Goal: Task Accomplishment & Management: Manage account settings

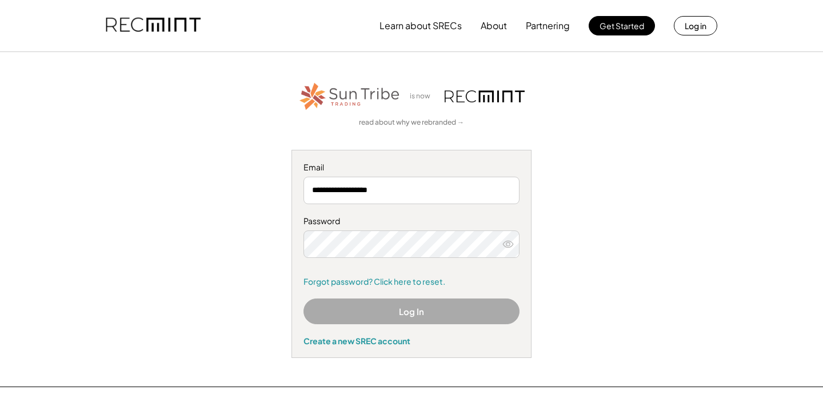
click at [451, 315] on button "Log In" at bounding box center [412, 311] width 216 height 26
click at [428, 321] on button "Log In" at bounding box center [412, 311] width 216 height 26
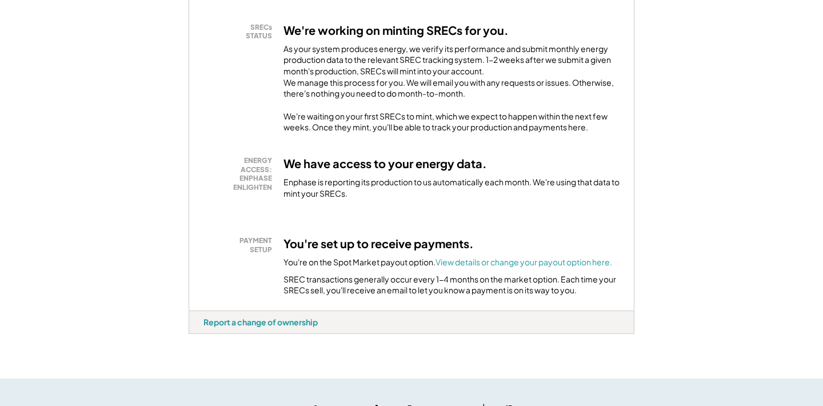
scroll to position [233, 0]
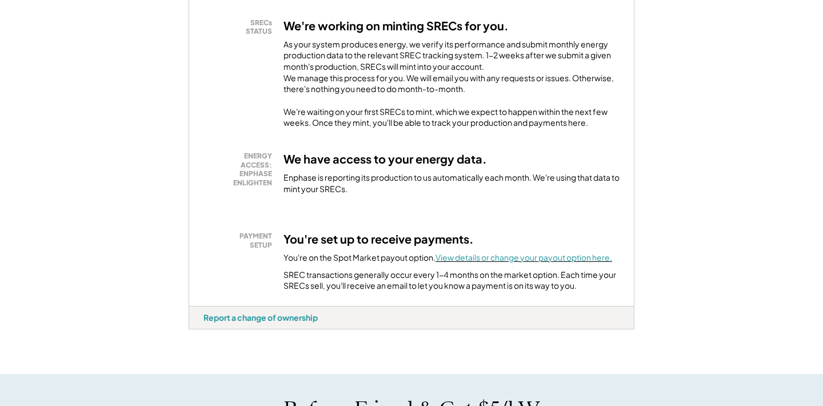
click at [505, 262] on font "View details or change your payout option here." at bounding box center [524, 257] width 177 height 10
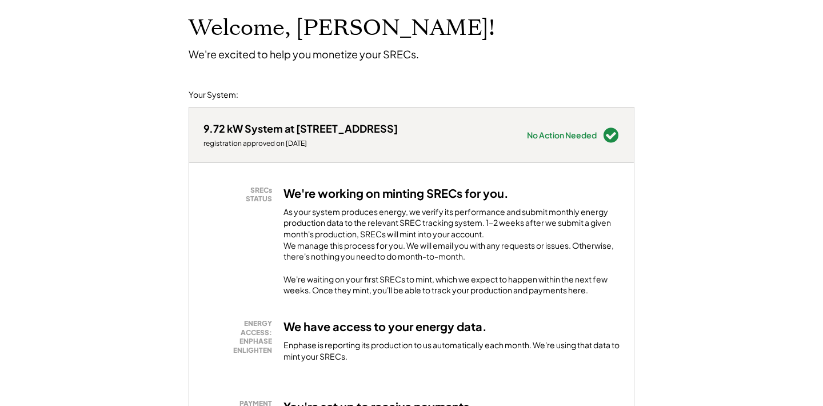
scroll to position [0, 0]
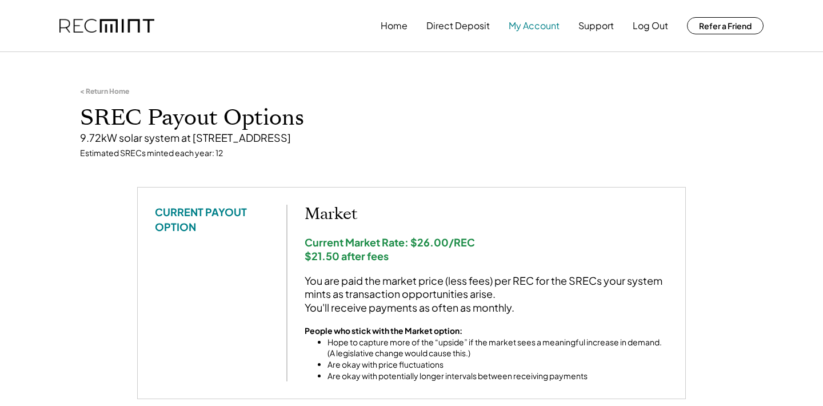
click at [527, 25] on button "My Account" at bounding box center [534, 25] width 51 height 23
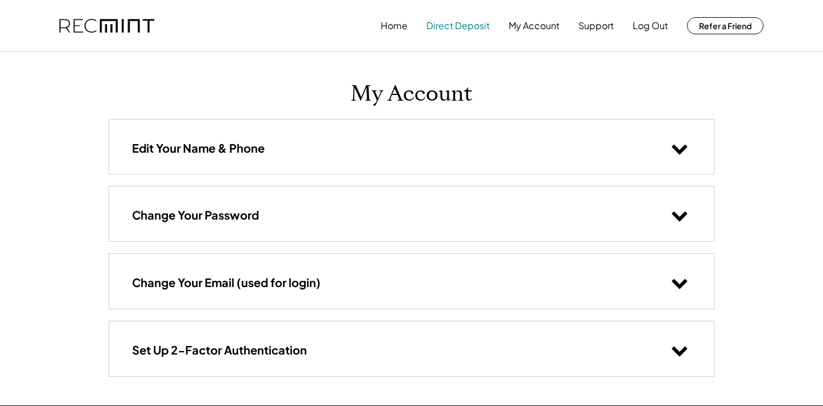
click at [447, 25] on button "Direct Deposit" at bounding box center [457, 25] width 63 height 23
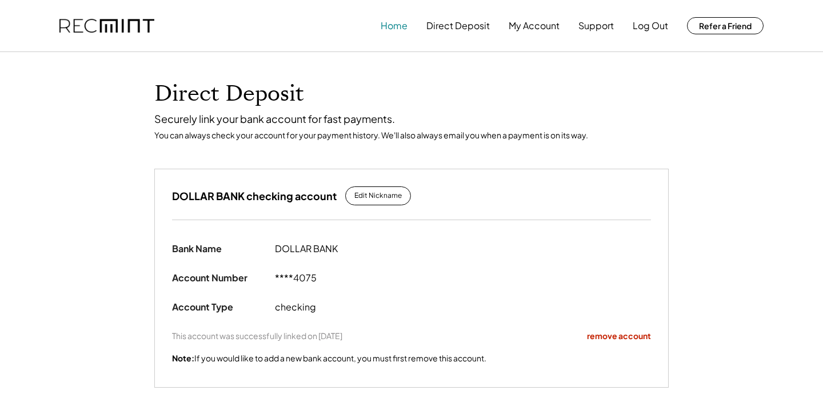
click at [396, 31] on button "Home" at bounding box center [394, 25] width 27 height 23
